Goal: Task Accomplishment & Management: Complete application form

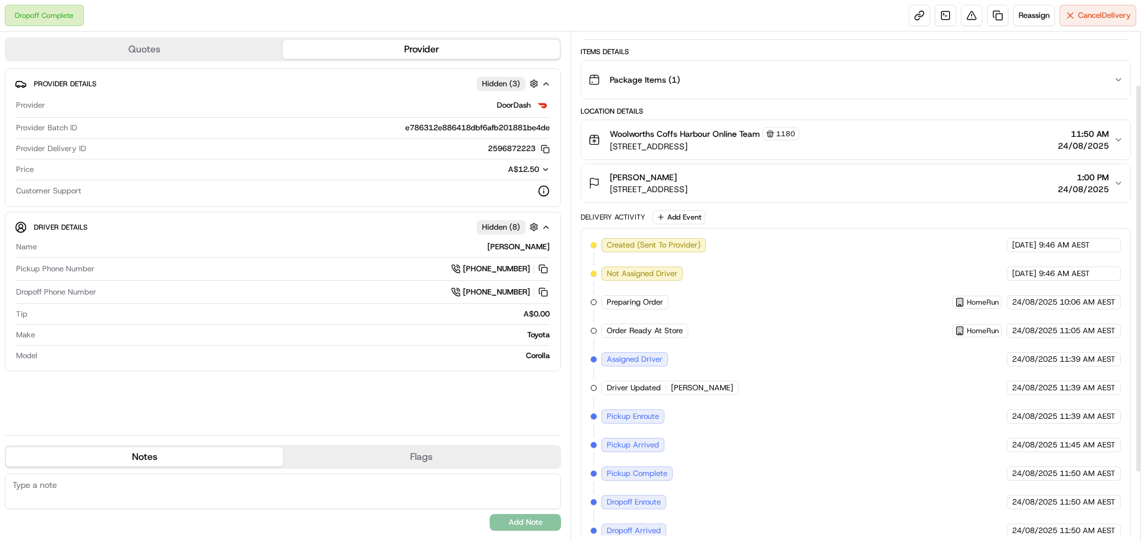
scroll to position [41, 0]
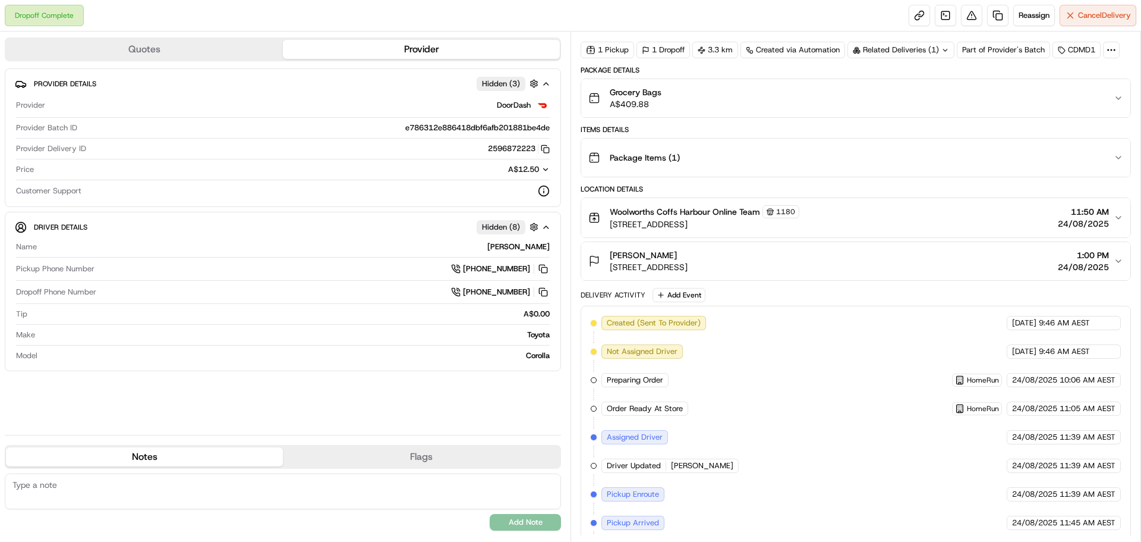
click at [1116, 93] on button "Grocery Bags A$409.88" at bounding box center [855, 98] width 549 height 38
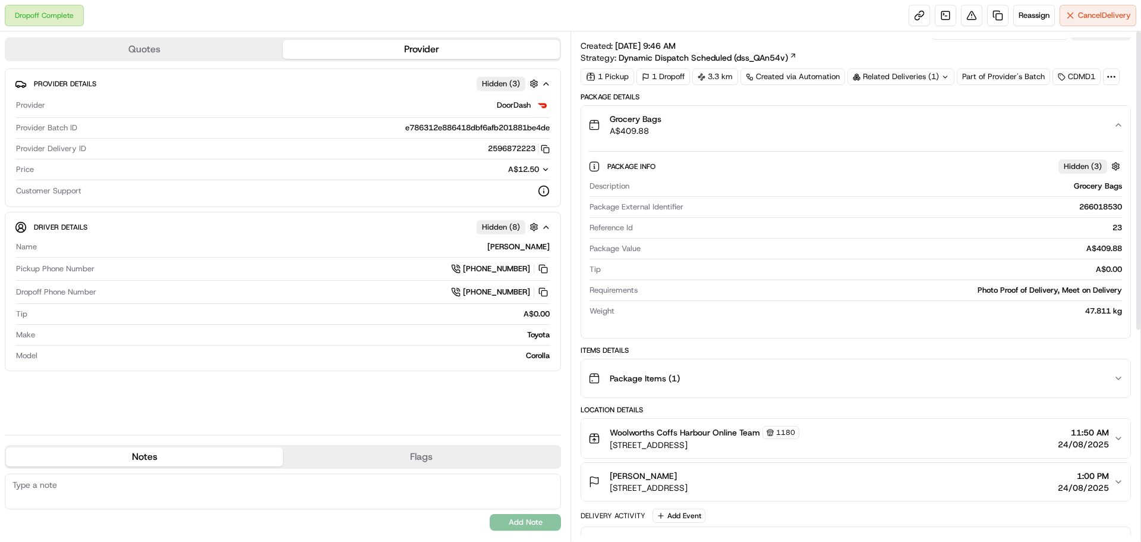
scroll to position [0, 0]
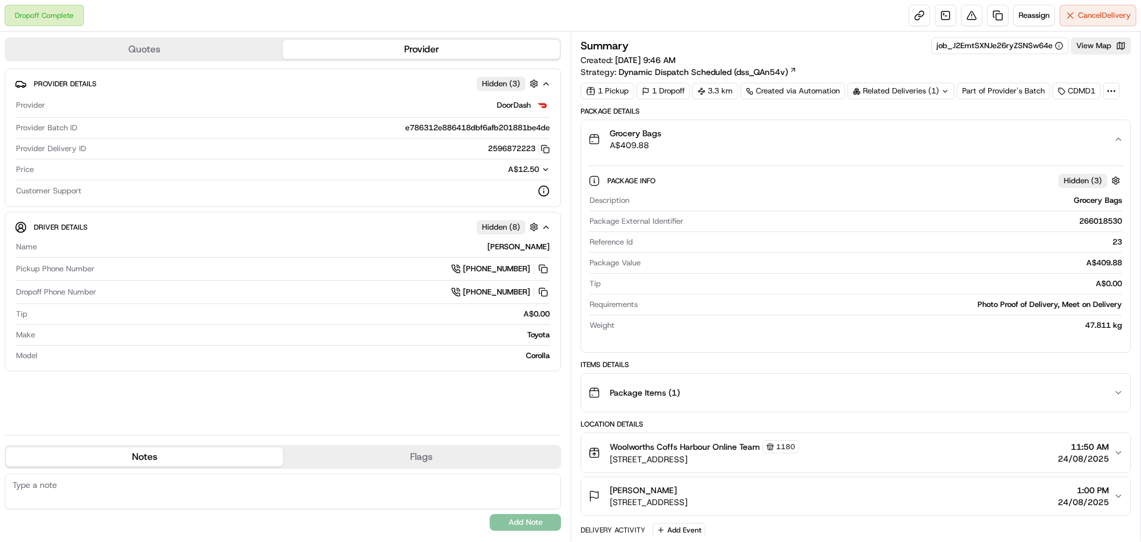
click at [1118, 131] on button "Grocery Bags A$409.88" at bounding box center [855, 139] width 549 height 38
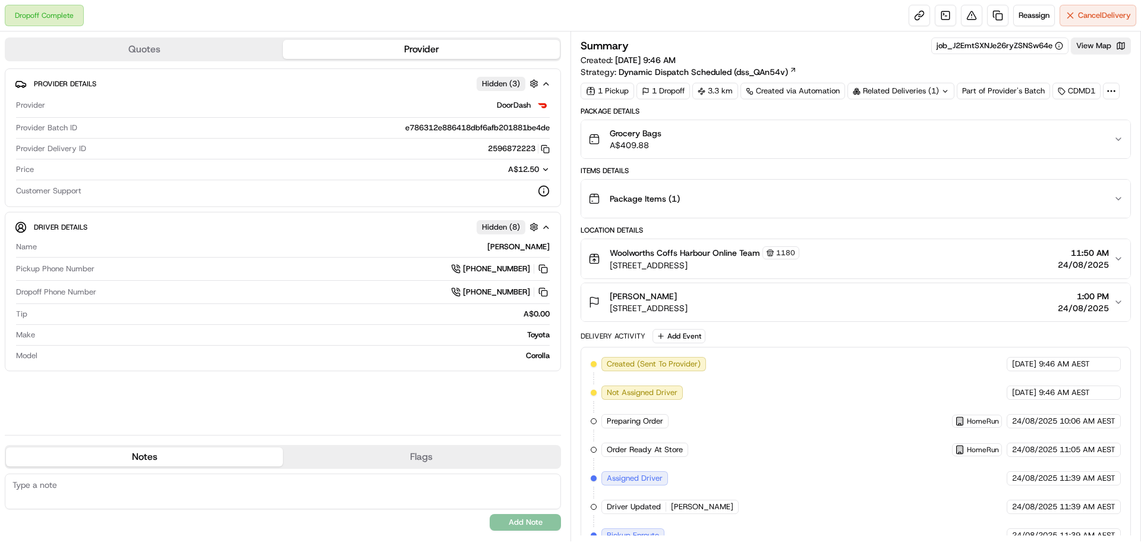
drag, startPoint x: 1122, startPoint y: 301, endPoint x: 1064, endPoint y: 320, distance: 61.1
click at [1121, 301] on icon "button" at bounding box center [1119, 302] width 10 height 10
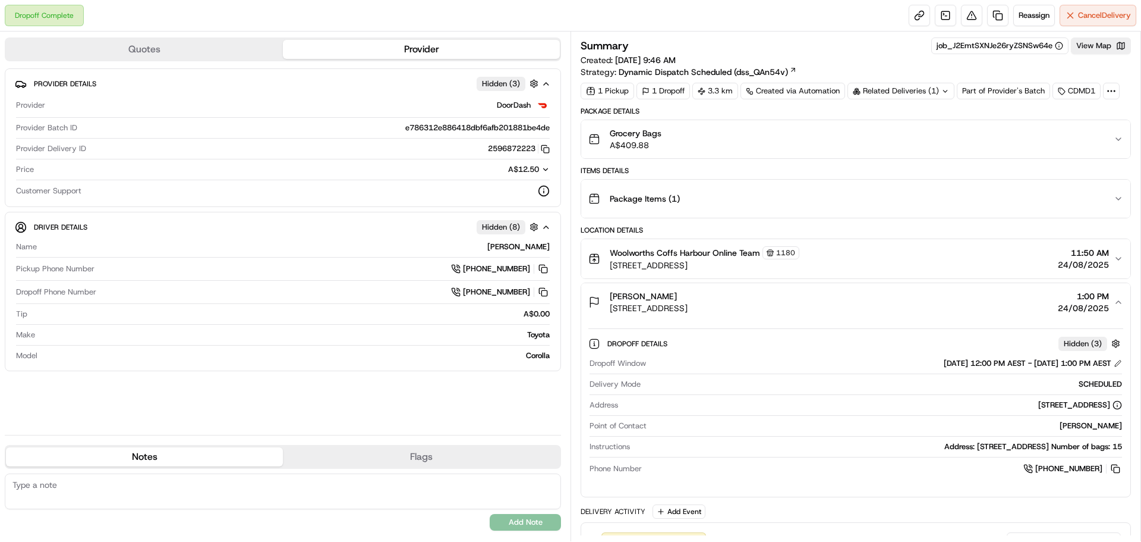
click at [1118, 131] on button "Grocery Bags A$409.88" at bounding box center [855, 139] width 549 height 38
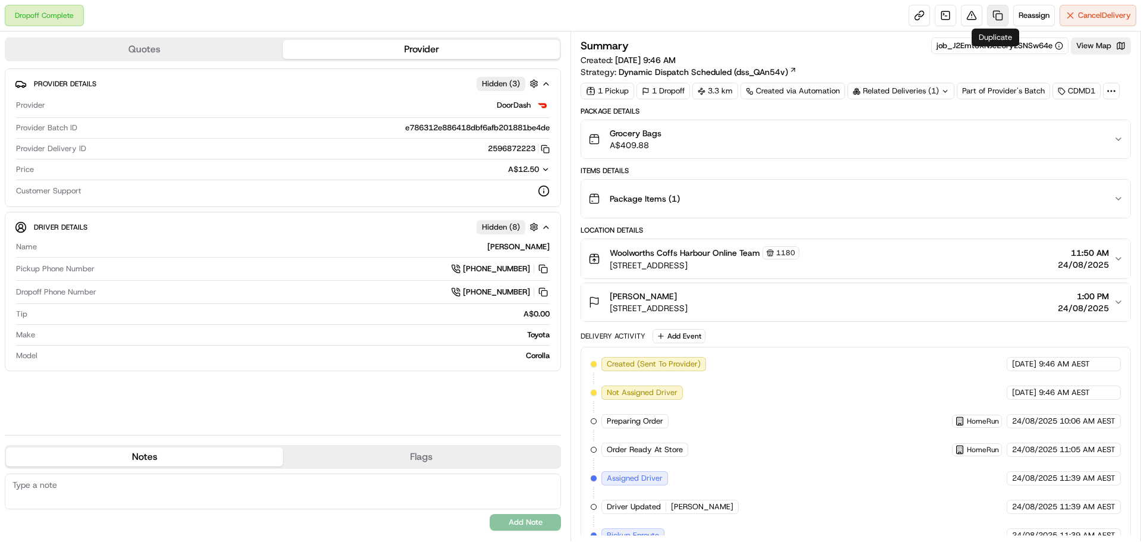
click at [994, 15] on link at bounding box center [997, 15] width 21 height 21
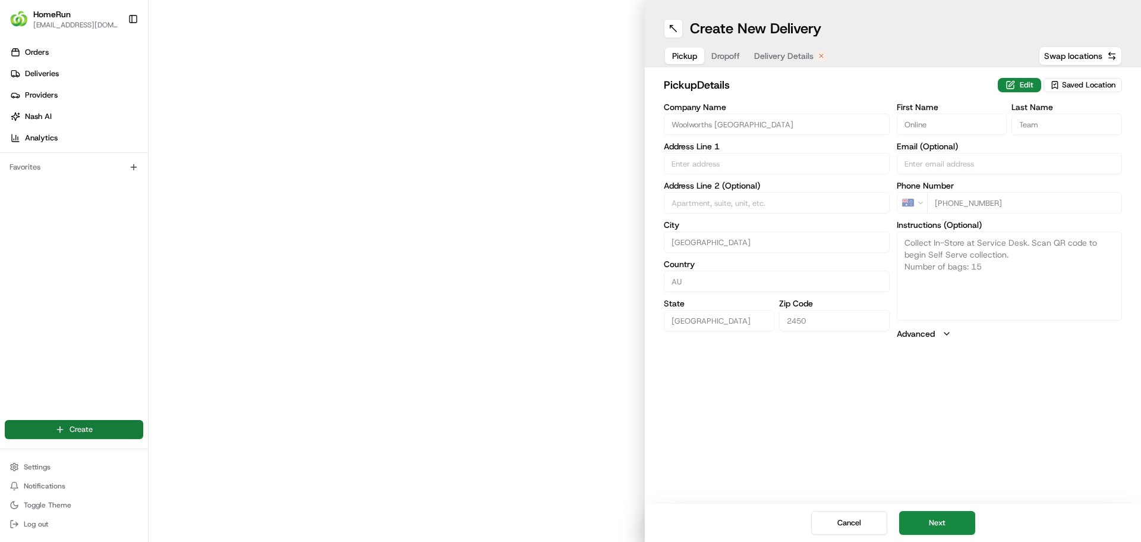
type input "7 Park Avenue"
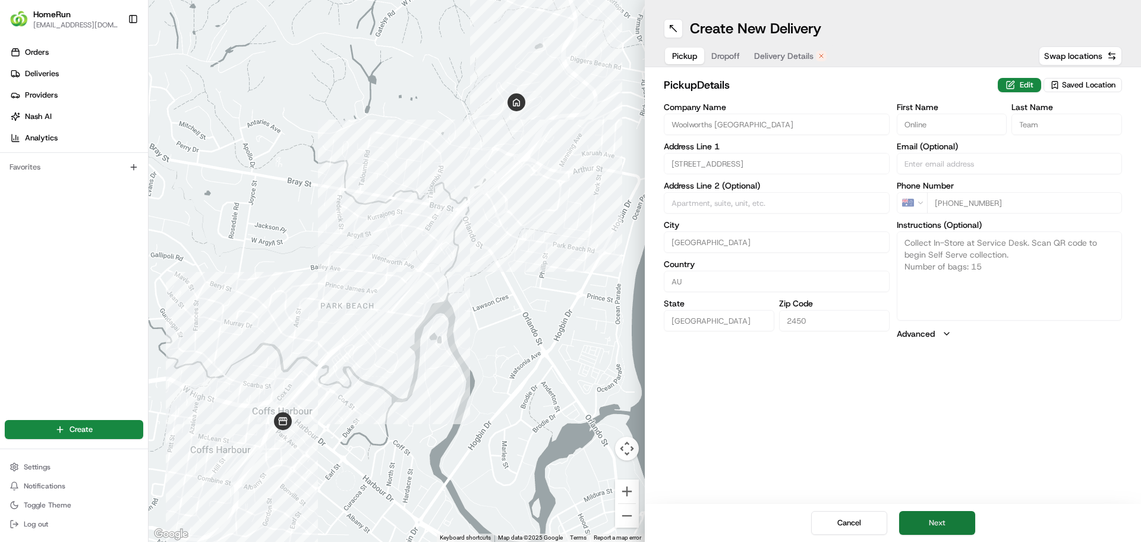
click at [936, 525] on button "Next" at bounding box center [937, 523] width 76 height 24
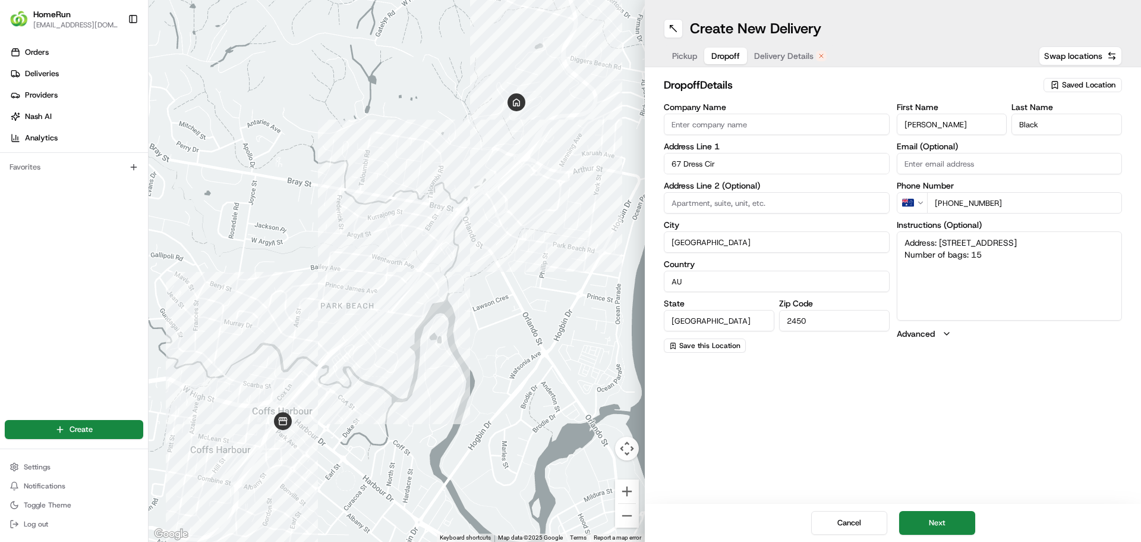
drag, startPoint x: 983, startPoint y: 255, endPoint x: 993, endPoint y: 258, distance: 11.1
click at [993, 258] on textarea "Address: [STREET_ADDRESS] Number of bags: 15" at bounding box center [1010, 275] width 226 height 89
type textarea "Address: 67 Dress Cir COFFS HARBOUR NSW Number of bags: 3"
drag, startPoint x: 930, startPoint y: 520, endPoint x: 933, endPoint y: 504, distance: 16.2
click at [930, 520] on button "Next" at bounding box center [937, 523] width 76 height 24
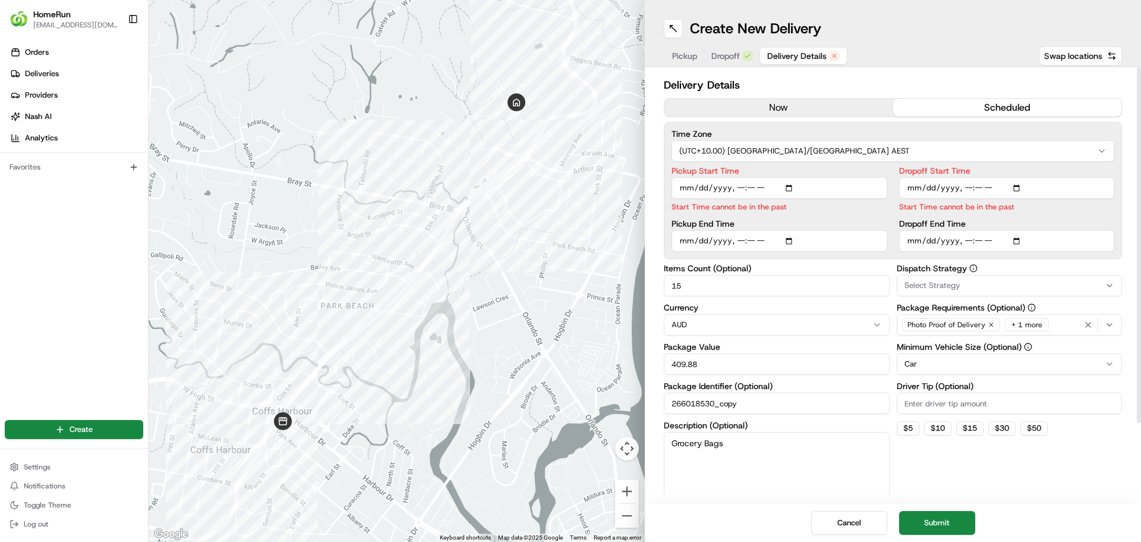
click at [735, 189] on input "Pickup Start Time" at bounding box center [780, 187] width 216 height 21
type input "2025-08-24T12:50"
type input "2025-08-24T13:10"
type input "2025-08-24T14:00"
type input "3"
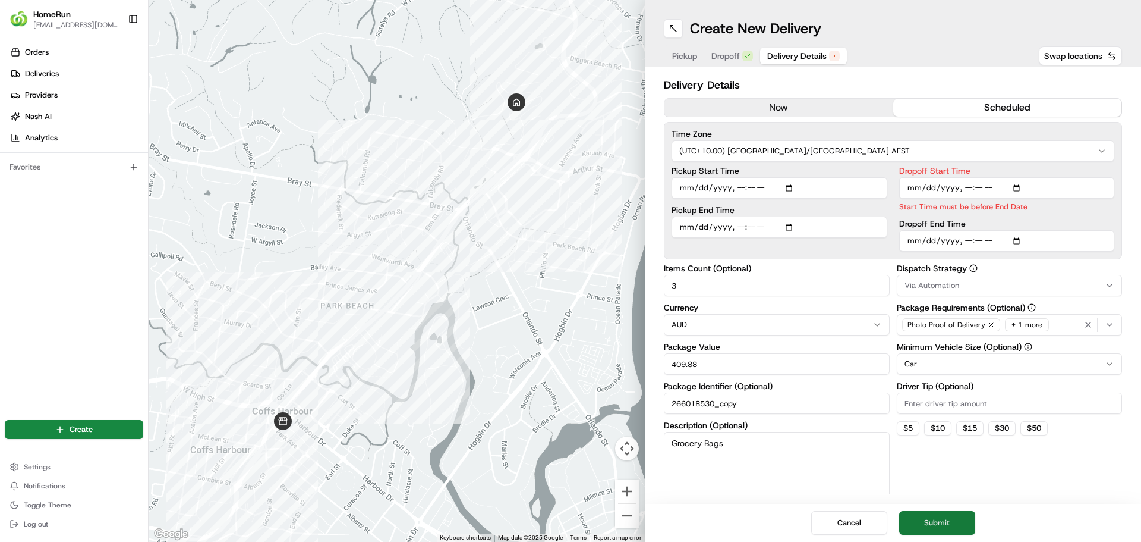
click at [943, 519] on button "Submit" at bounding box center [937, 523] width 76 height 24
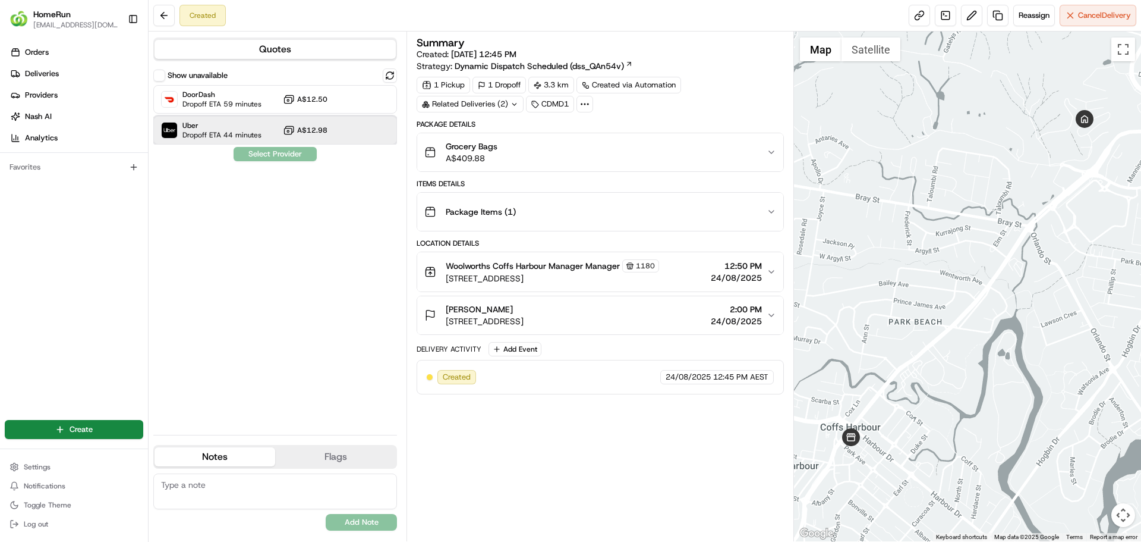
click at [219, 125] on span "Uber" at bounding box center [222, 126] width 79 height 10
click at [273, 155] on button "Assign Provider" at bounding box center [275, 154] width 84 height 14
